Goal: Task Accomplishment & Management: Manage account settings

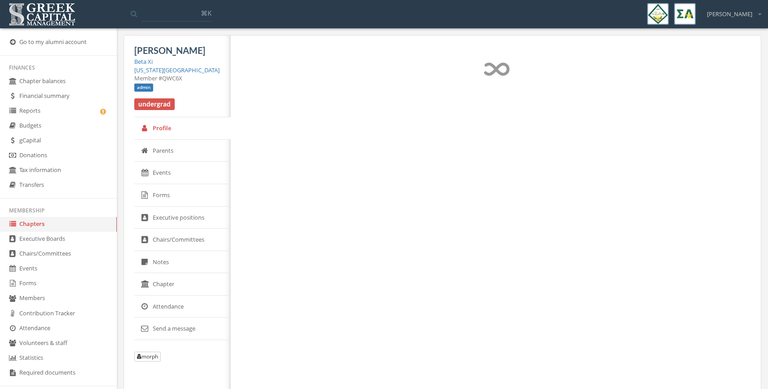
select select "******"
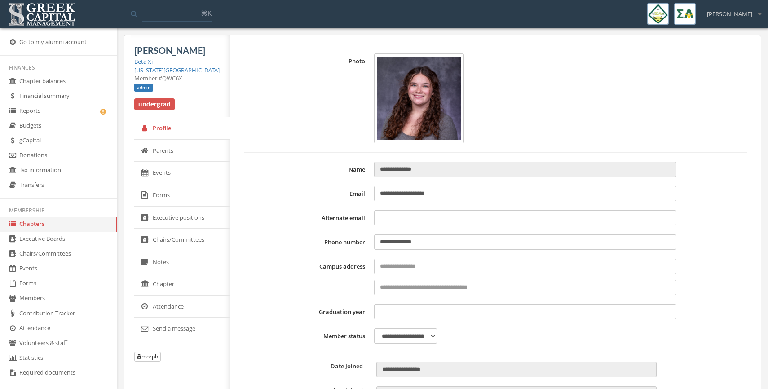
click at [154, 13] on input at bounding box center [177, 13] width 70 height 16
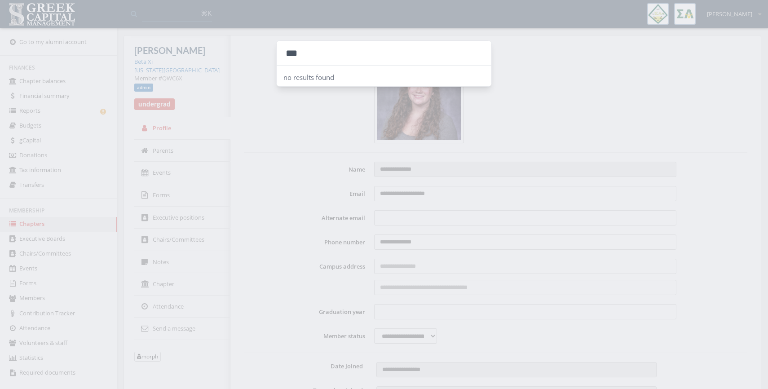
type input "***"
click at [32, 81] on div at bounding box center [384, 194] width 768 height 389
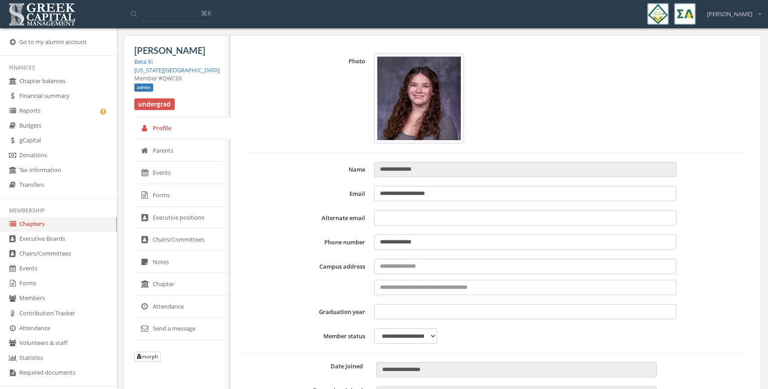
click at [50, 4] on img at bounding box center [41, 14] width 71 height 28
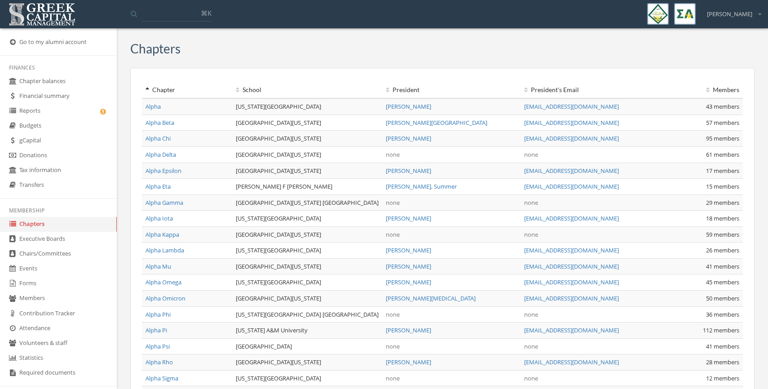
click at [238, 91] on icon at bounding box center [238, 90] width 4 height 6
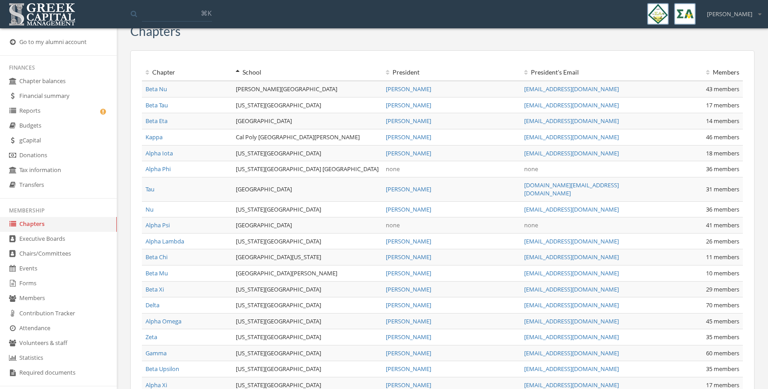
scroll to position [18, 0]
click at [152, 185] on link "Tau" at bounding box center [149, 188] width 9 height 8
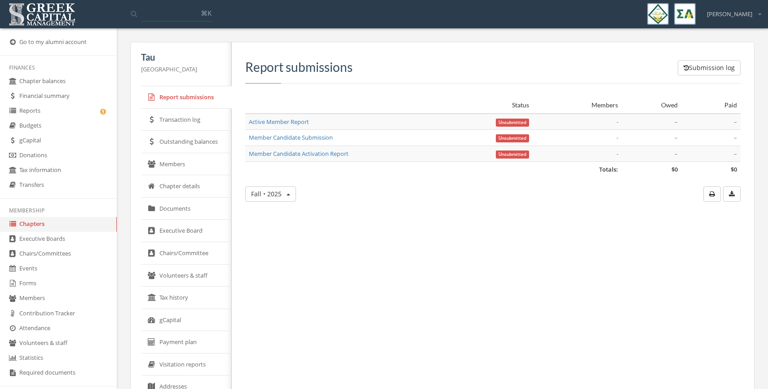
click at [188, 169] on link "Members" at bounding box center [186, 164] width 91 height 22
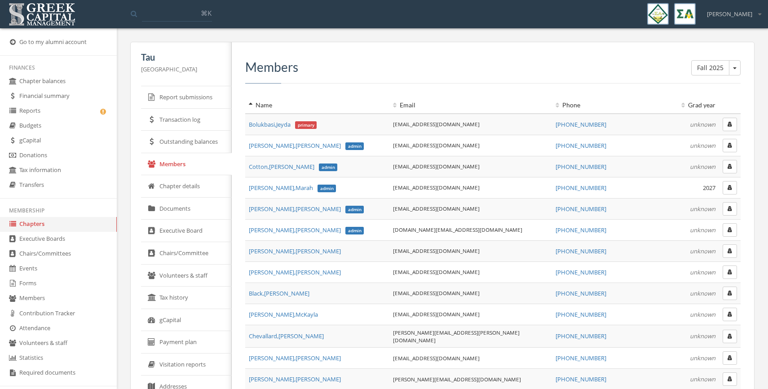
click at [179, 225] on link "Executive Board" at bounding box center [186, 231] width 91 height 22
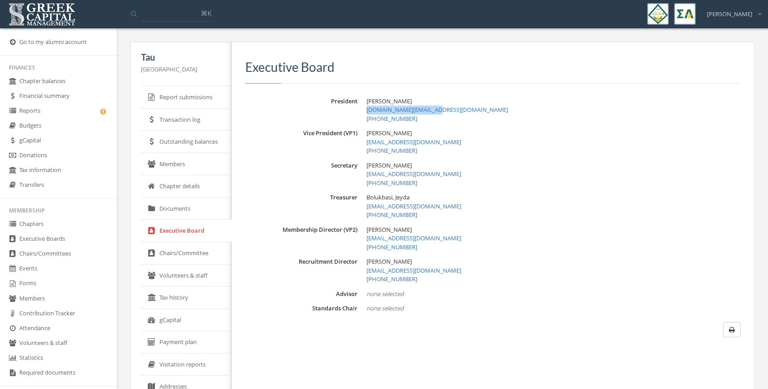
drag, startPoint x: 434, startPoint y: 110, endPoint x: 366, endPoint y: 111, distance: 68.3
click at [366, 111] on div "President Richards, Caroline crichards.sc@gmail.com (803) 620-0687" at bounding box center [492, 110] width 495 height 26
click at [285, 79] on div "Executive Board" at bounding box center [492, 71] width 495 height 23
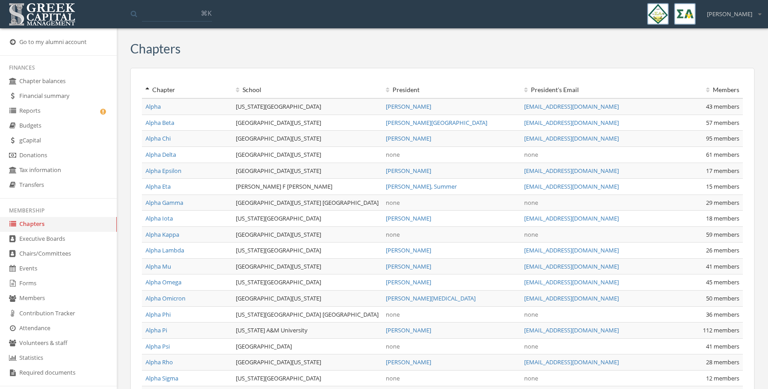
click at [237, 88] on icon at bounding box center [238, 90] width 4 height 6
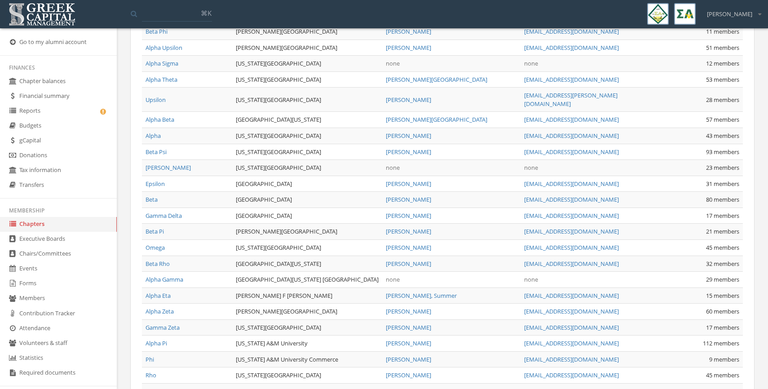
scroll to position [400, 0]
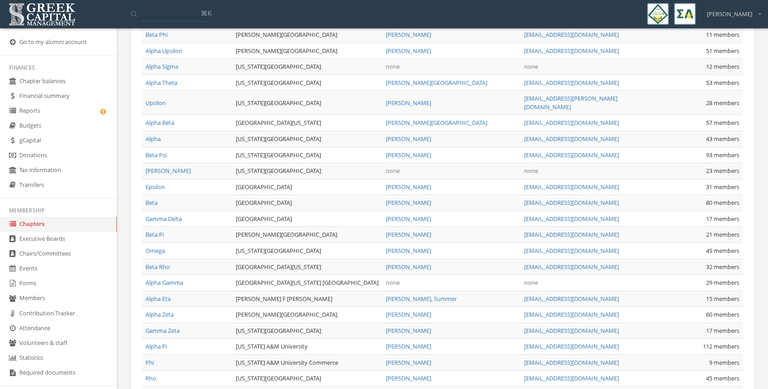
click at [167, 79] on link "Alpha Theta" at bounding box center [161, 83] width 32 height 8
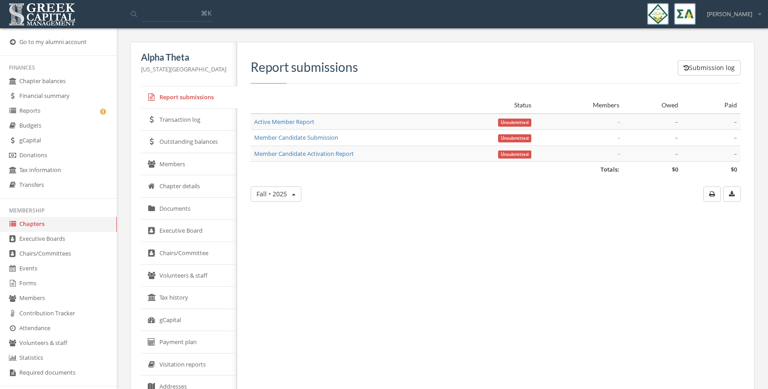
click at [171, 165] on link "Members" at bounding box center [189, 164] width 96 height 22
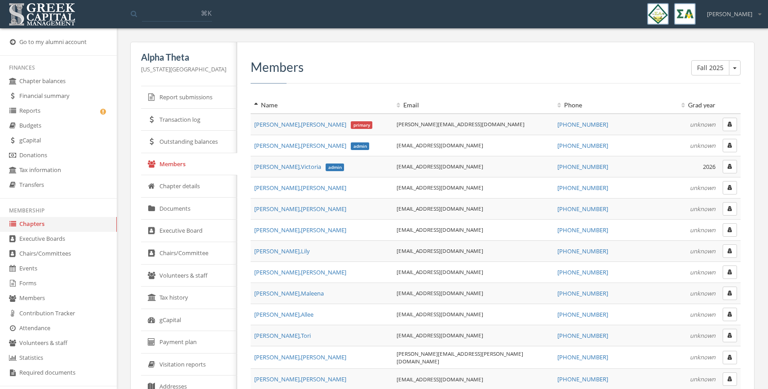
click at [178, 234] on link "Executive Board" at bounding box center [189, 231] width 96 height 22
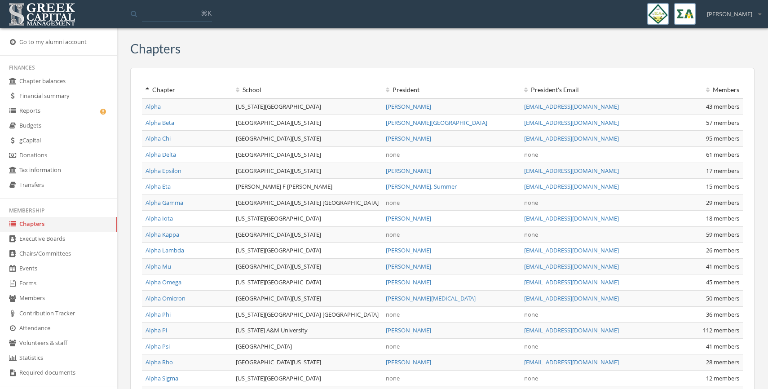
click at [239, 90] on div "School" at bounding box center [307, 89] width 143 height 9
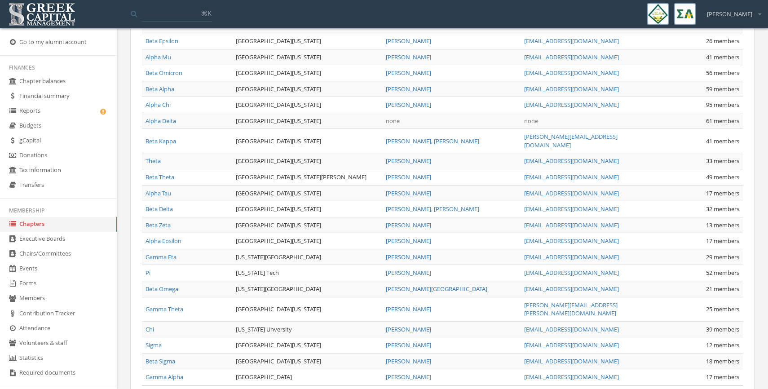
scroll to position [850, 0]
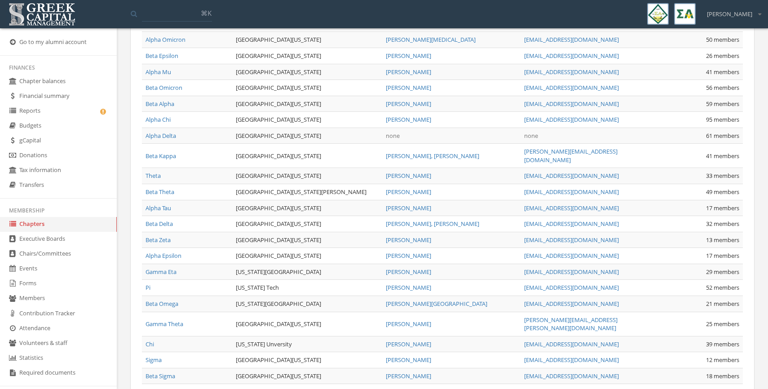
click at [164, 100] on link "Beta Alpha" at bounding box center [159, 104] width 29 height 8
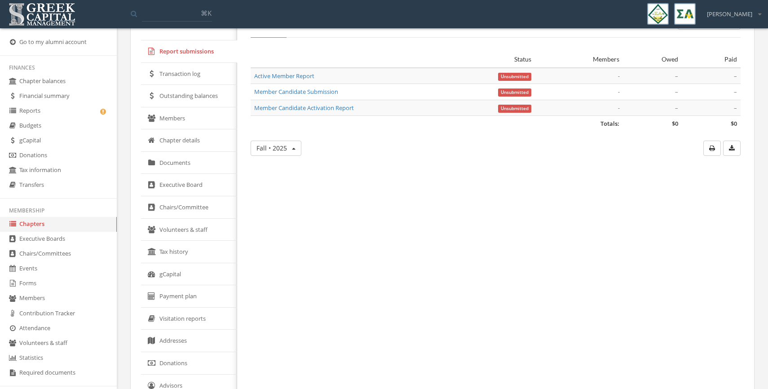
scroll to position [48, 0]
click at [185, 184] on link "Executive Board" at bounding box center [189, 183] width 96 height 22
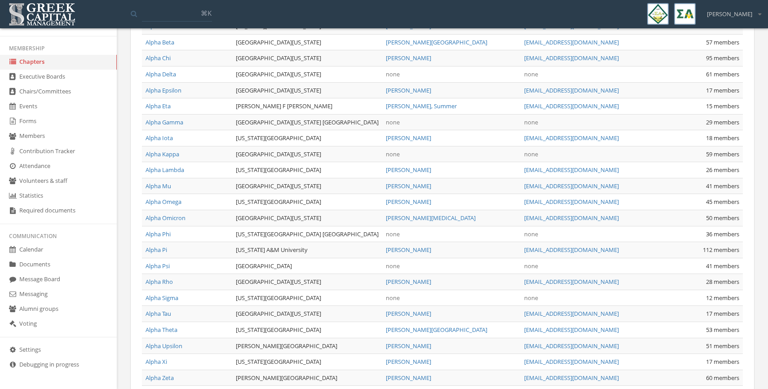
scroll to position [98, 0]
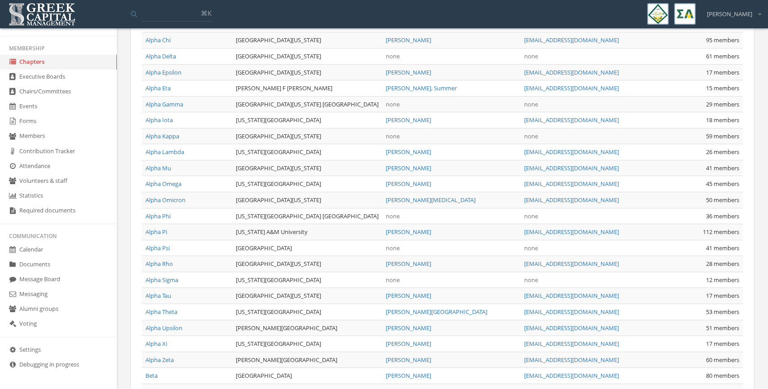
click at [31, 122] on link "Forms" at bounding box center [58, 121] width 117 height 15
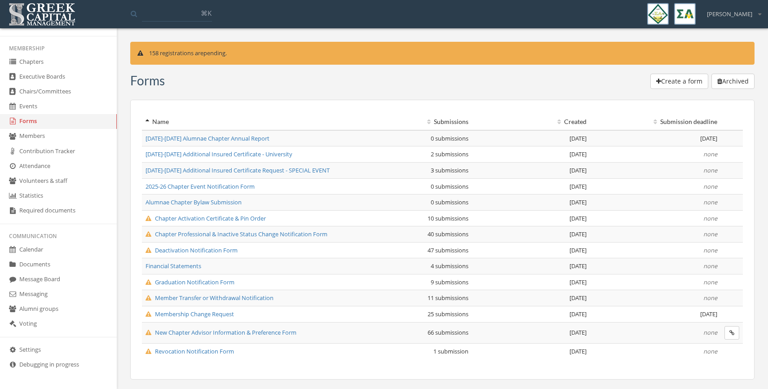
click at [178, 329] on span "New Chapter Advisor Information & Preference Form" at bounding box center [220, 332] width 151 height 8
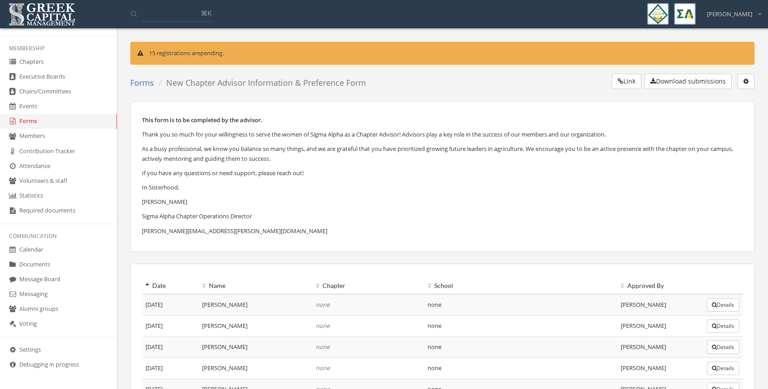
click at [682, 76] on button "Download submissions" at bounding box center [687, 81] width 87 height 15
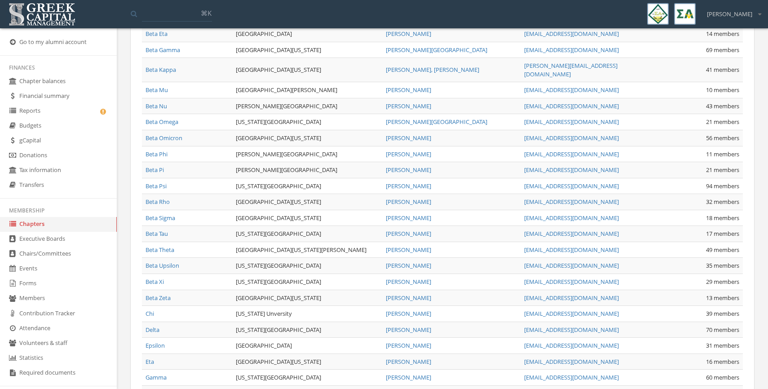
scroll to position [522, 0]
click at [160, 277] on td "Beta Xi" at bounding box center [187, 280] width 90 height 16
click at [155, 276] on link "Beta Xi" at bounding box center [154, 280] width 18 height 8
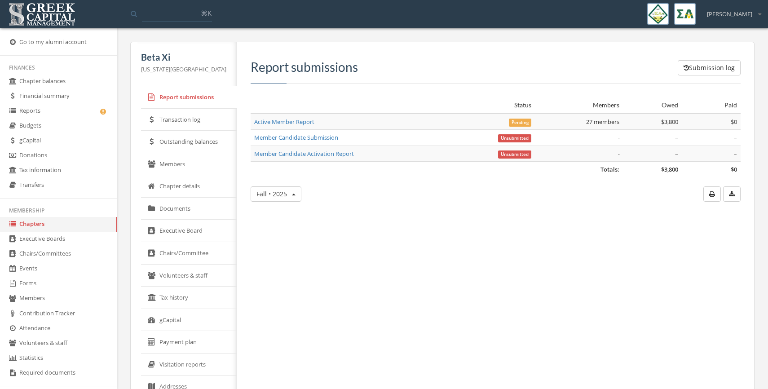
click at [519, 122] on span "Pending" at bounding box center [520, 123] width 22 height 8
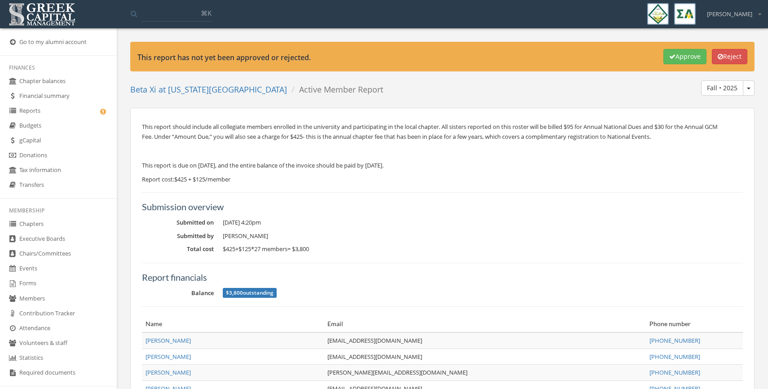
click at [723, 54] on button "Reject" at bounding box center [729, 56] width 35 height 15
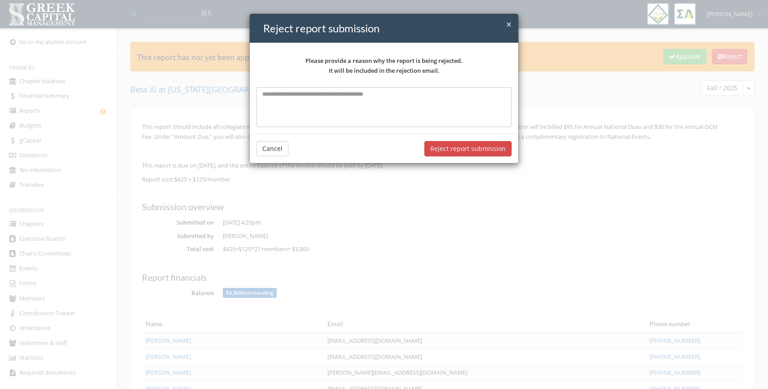
click at [365, 103] on textarea at bounding box center [383, 107] width 255 height 40
click at [441, 150] on button "Reject report submission" at bounding box center [467, 148] width 87 height 15
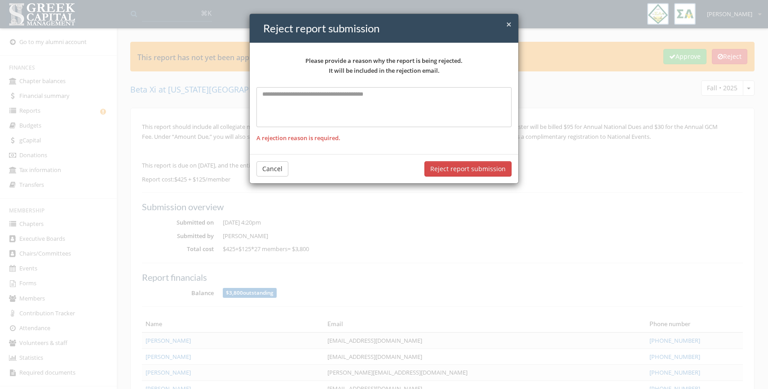
click at [307, 112] on textarea at bounding box center [383, 107] width 255 height 40
type textarea "**********"
click at [455, 163] on button "Reject report submission" at bounding box center [467, 168] width 87 height 15
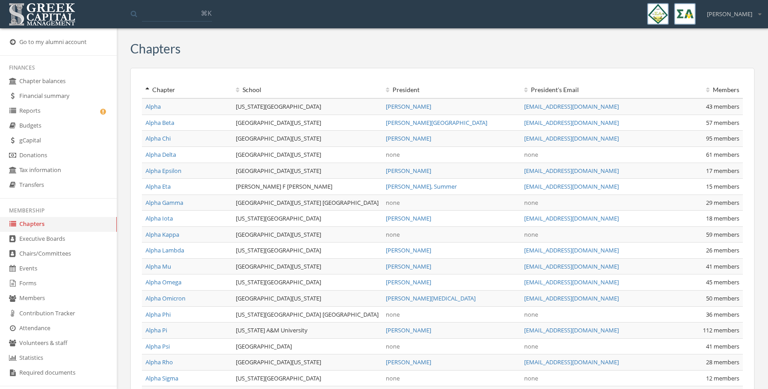
click at [40, 114] on link "Reports" at bounding box center [58, 111] width 117 height 15
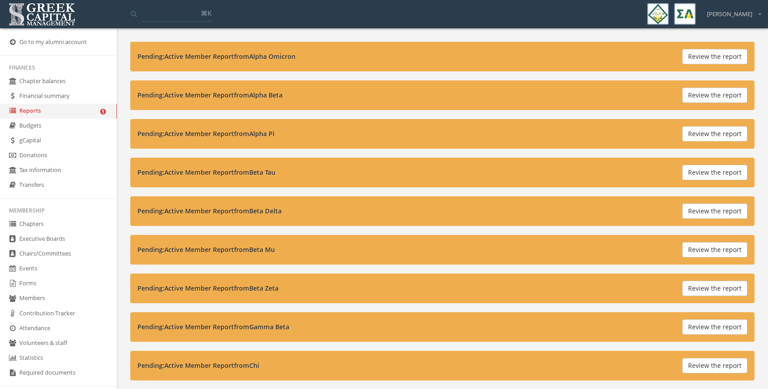
click at [49, 282] on link "Forms" at bounding box center [58, 283] width 117 height 15
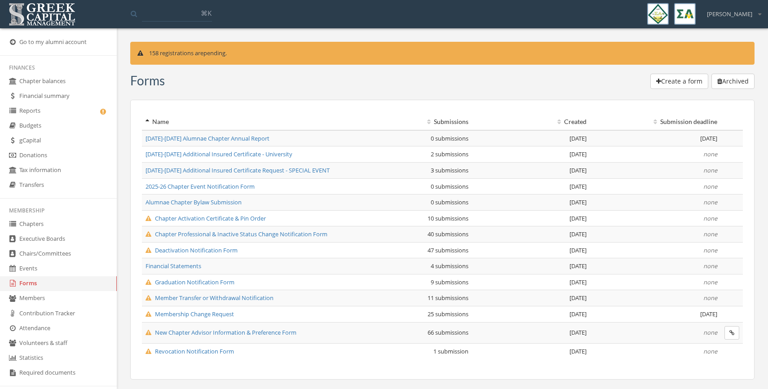
click at [195, 335] on span "New Chapter Advisor Information & Preference Form" at bounding box center [220, 332] width 151 height 8
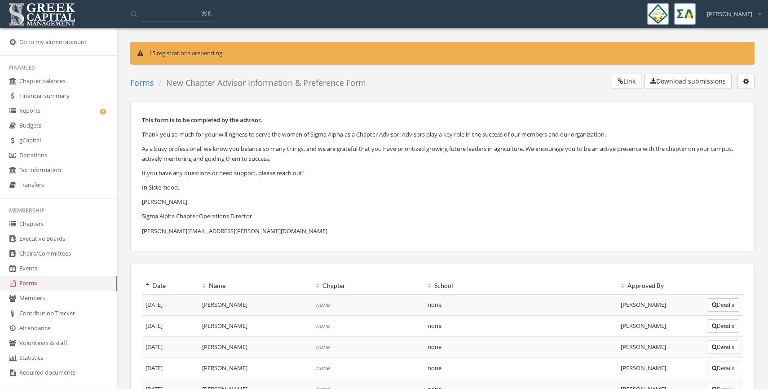
click at [741, 83] on button "button" at bounding box center [745, 81] width 17 height 15
click at [322, 88] on ol "Forms New Chapter Advisor Information & Preference Form" at bounding box center [251, 83] width 242 height 19
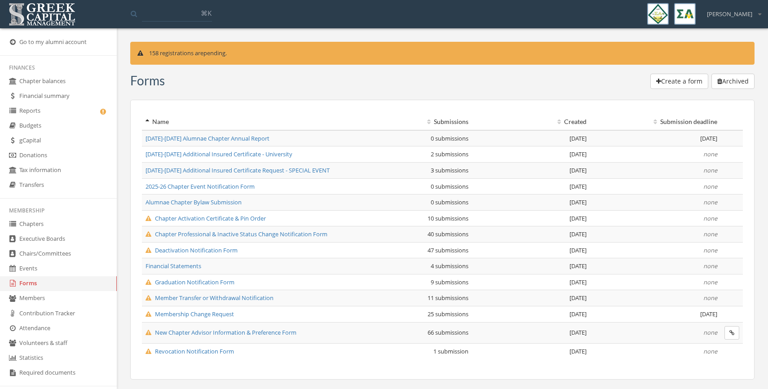
click at [36, 15] on img at bounding box center [41, 14] width 71 height 28
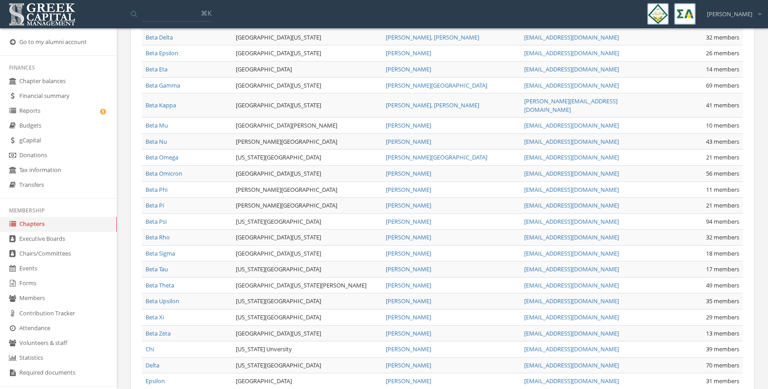
scroll to position [487, 0]
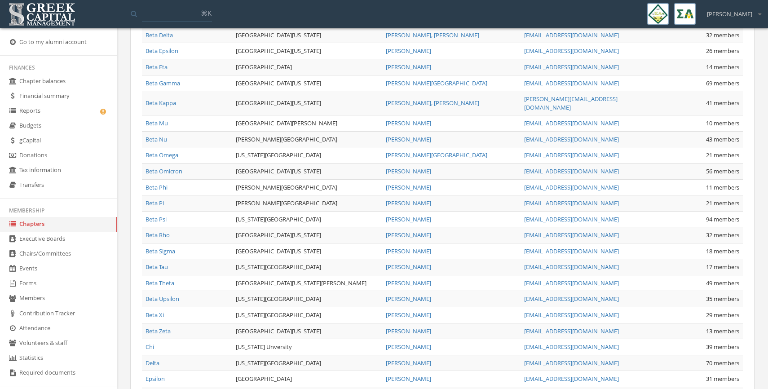
click at [159, 311] on link "Beta Xi" at bounding box center [154, 315] width 18 height 8
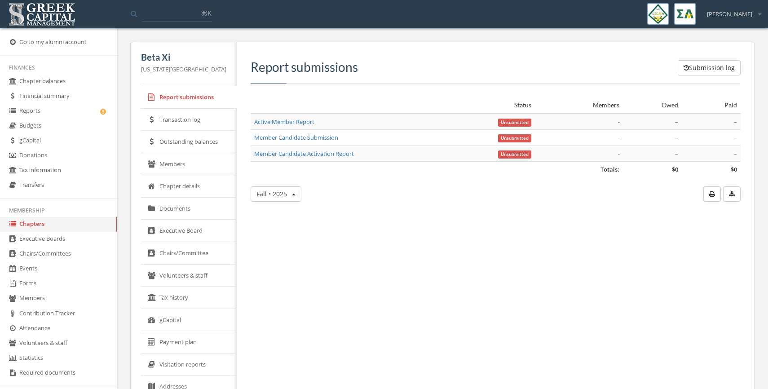
click at [273, 124] on link "Active Member Report" at bounding box center [284, 122] width 60 height 8
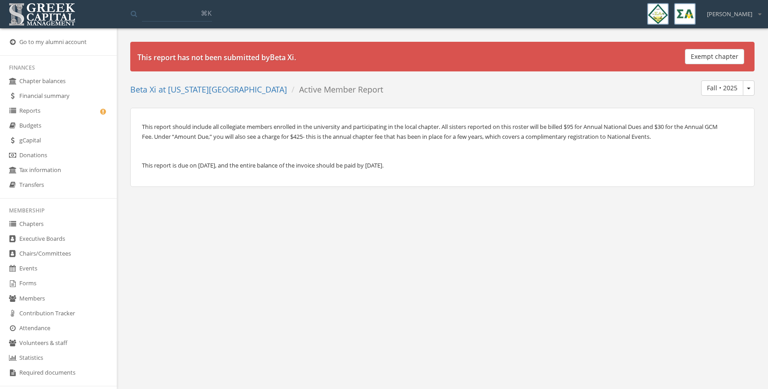
click at [748, 89] on button "Fall • 2025" at bounding box center [749, 87] width 12 height 15
click at [537, 89] on div "Fall • 2025 Fall • 2025" at bounding box center [572, 89] width 365 height 19
click at [36, 283] on link "Forms" at bounding box center [58, 283] width 117 height 15
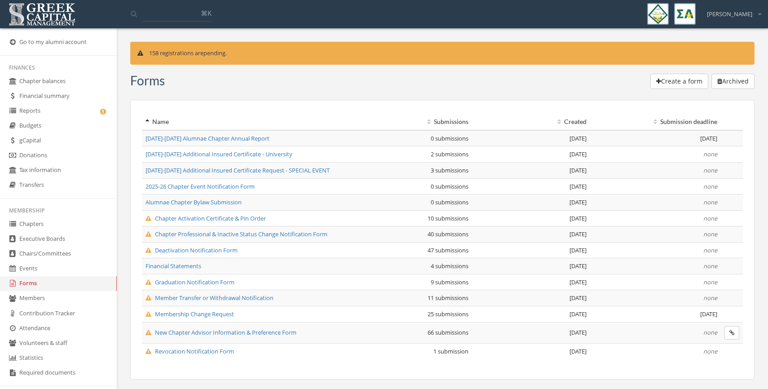
click at [17, 41] on link "Go to my alumni account" at bounding box center [58, 42] width 117 height 15
click at [46, 9] on img at bounding box center [41, 14] width 71 height 28
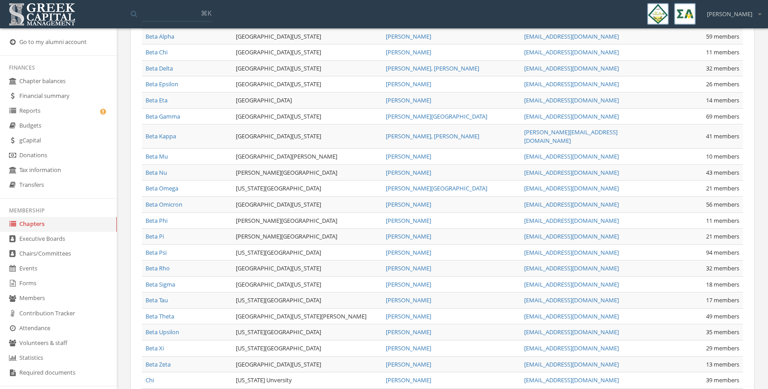
scroll to position [460, 0]
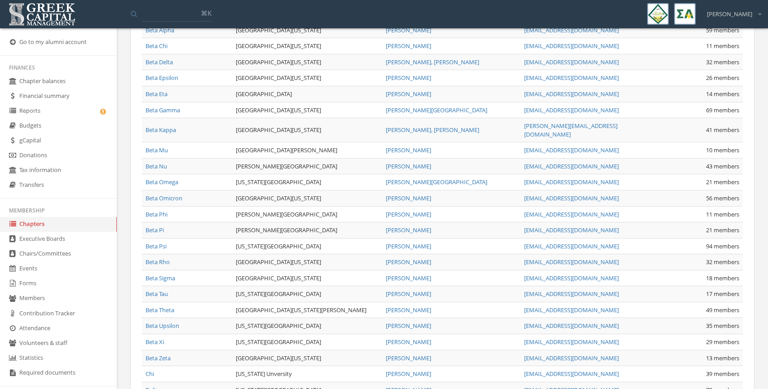
click at [157, 338] on link "Beta Xi" at bounding box center [154, 342] width 18 height 8
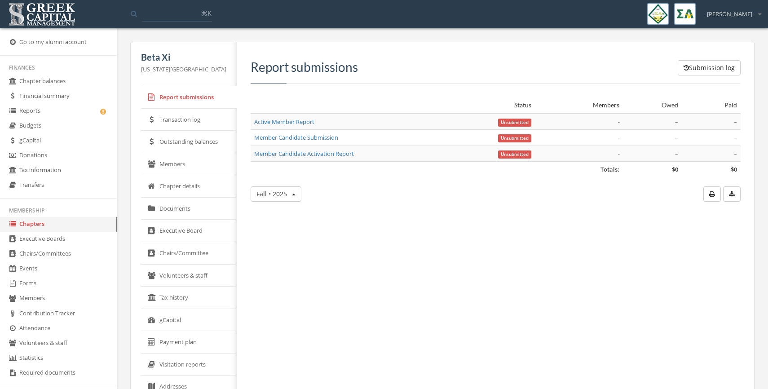
click at [176, 169] on link "Members" at bounding box center [189, 164] width 96 height 22
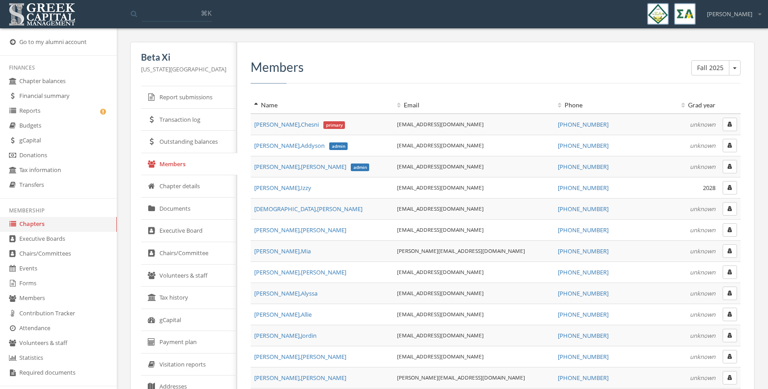
click at [276, 122] on span "Simpson , Chesni primary" at bounding box center [299, 124] width 91 height 8
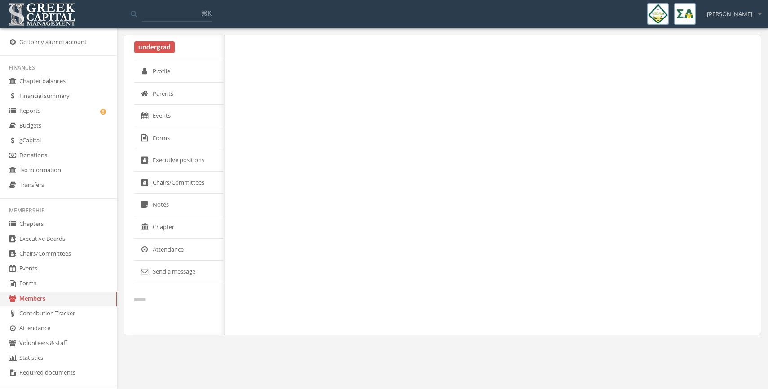
select select "******"
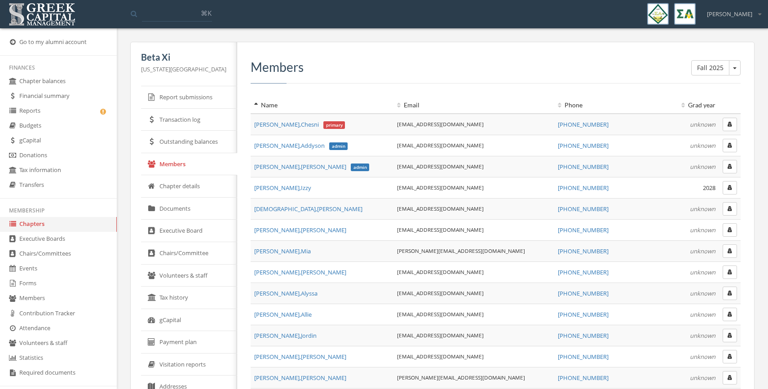
click at [729, 126] on icon "button" at bounding box center [729, 124] width 4 height 5
